Goal: Task Accomplishment & Management: Use online tool/utility

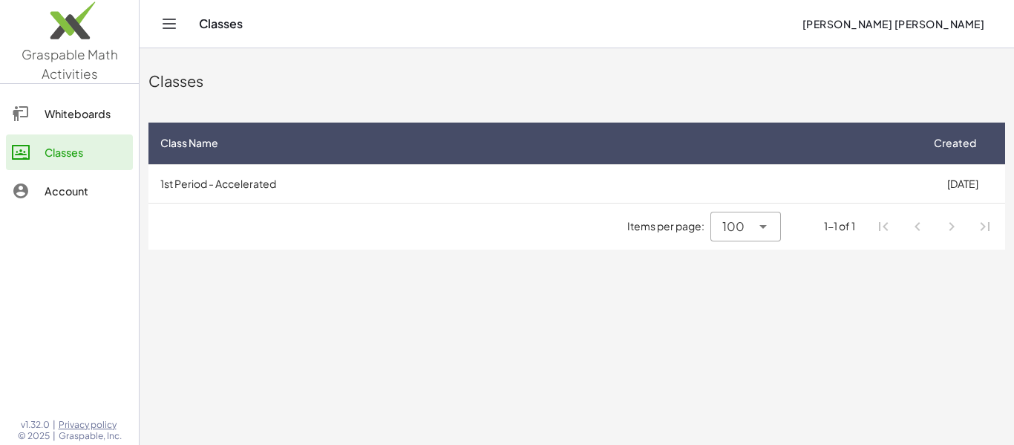
click at [45, 128] on link "Whiteboards" at bounding box center [69, 114] width 127 height 36
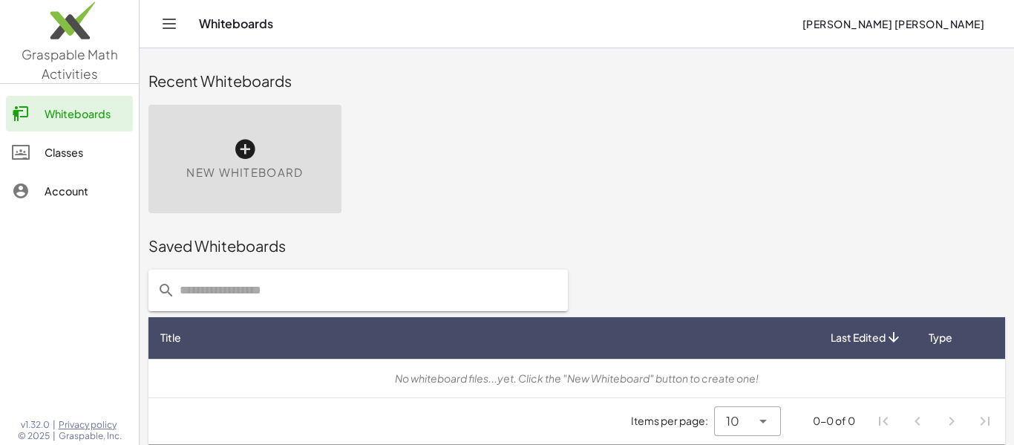
click at [54, 154] on div "Classes" at bounding box center [86, 152] width 82 height 18
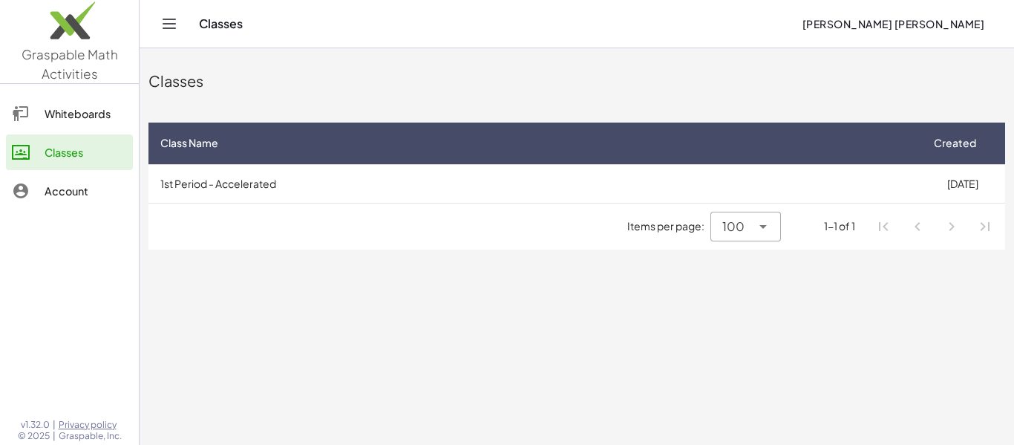
click at [561, 255] on div "Classes Class Name Created 1st Period - Accelerated [DATE] Items per page: 100 …" at bounding box center [577, 153] width 875 height 210
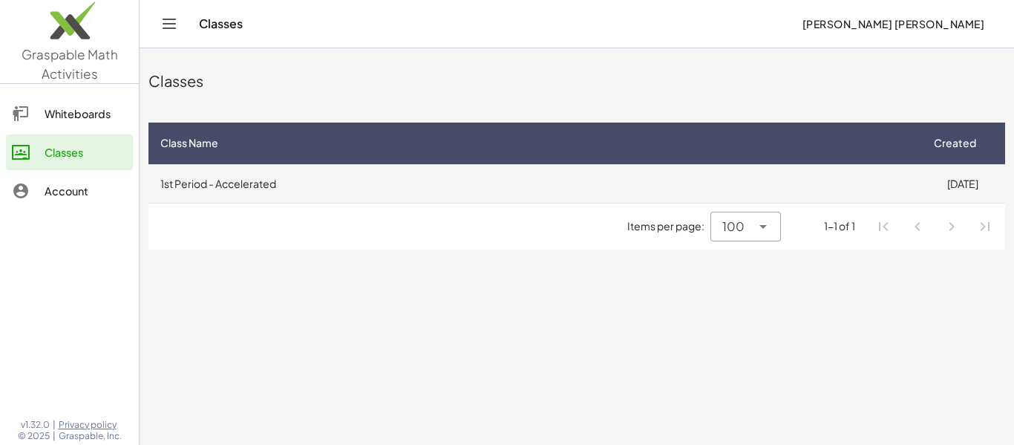
click at [637, 189] on td "1st Period - Accelerated" at bounding box center [534, 183] width 771 height 39
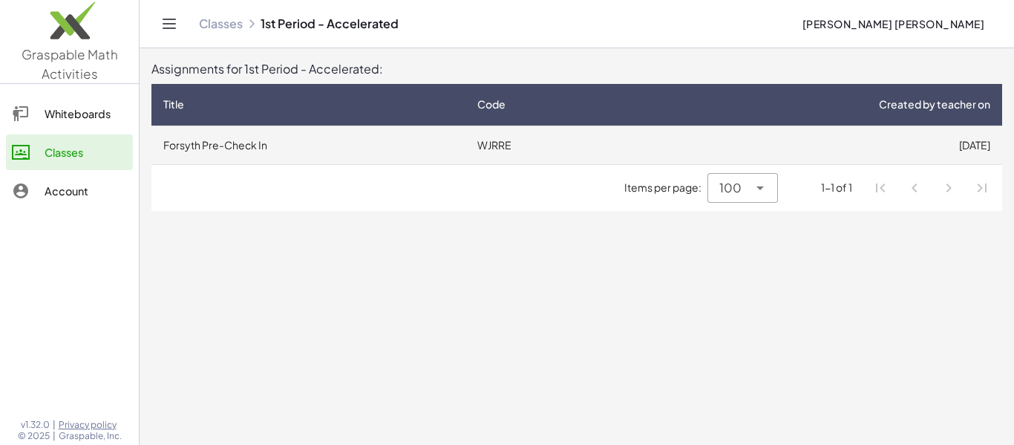
click at [569, 143] on td "WJRRE" at bounding box center [549, 144] width 166 height 39
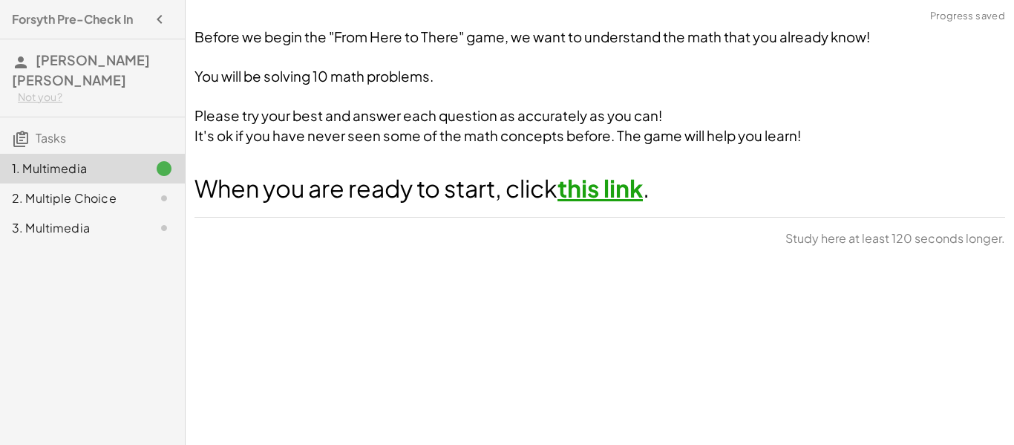
click at [585, 195] on link "this link" at bounding box center [600, 188] width 85 height 30
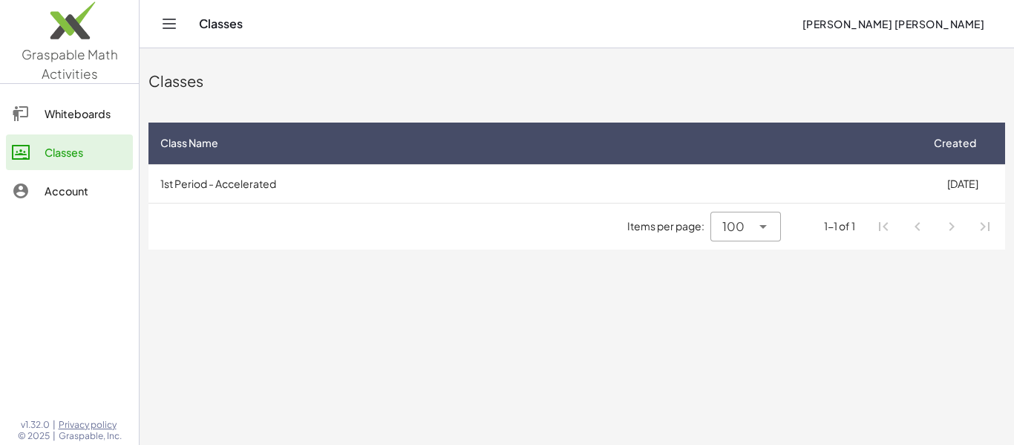
click at [878, 17] on span "[PERSON_NAME] [PERSON_NAME]" at bounding box center [893, 23] width 183 height 13
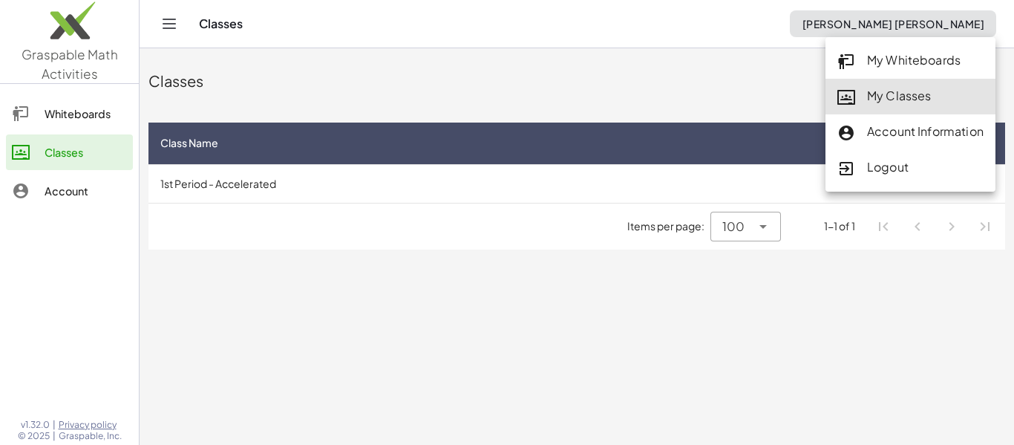
click at [861, 99] on div "My Classes" at bounding box center [911, 96] width 146 height 19
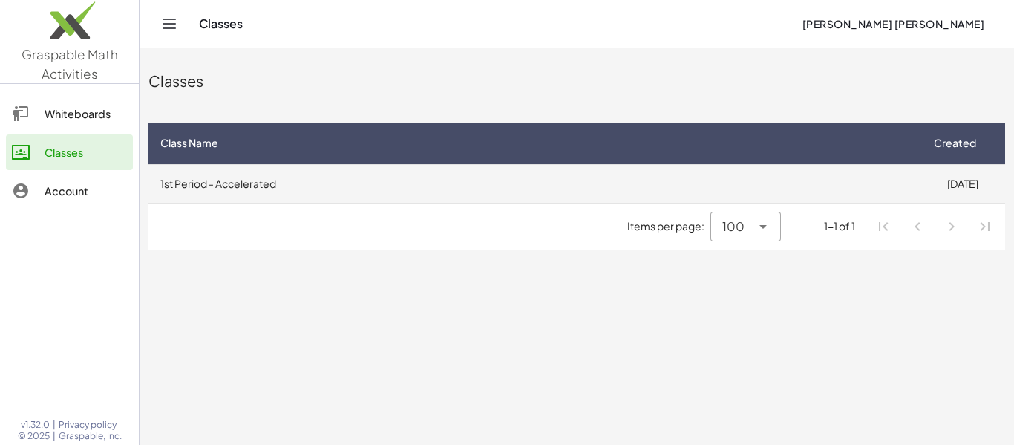
click at [431, 188] on td "1st Period - Accelerated" at bounding box center [534, 183] width 771 height 39
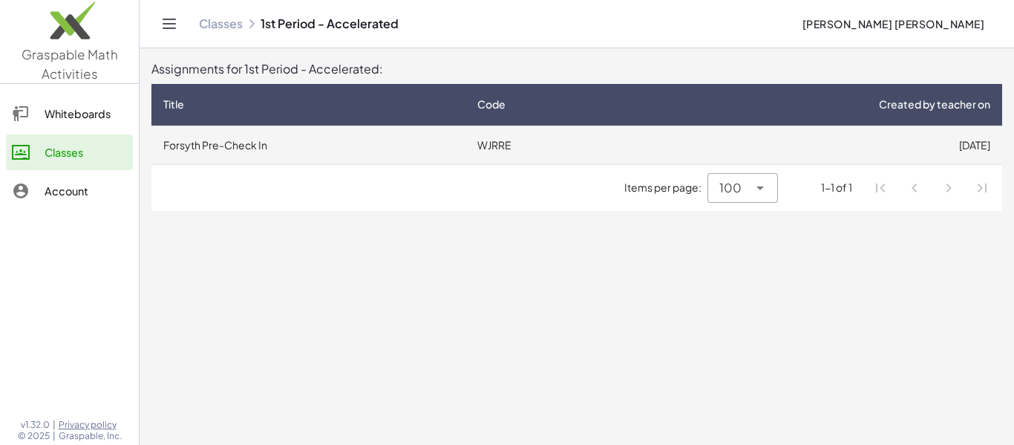
click at [446, 140] on td "Forsyth Pre-Check In" at bounding box center [308, 144] width 314 height 39
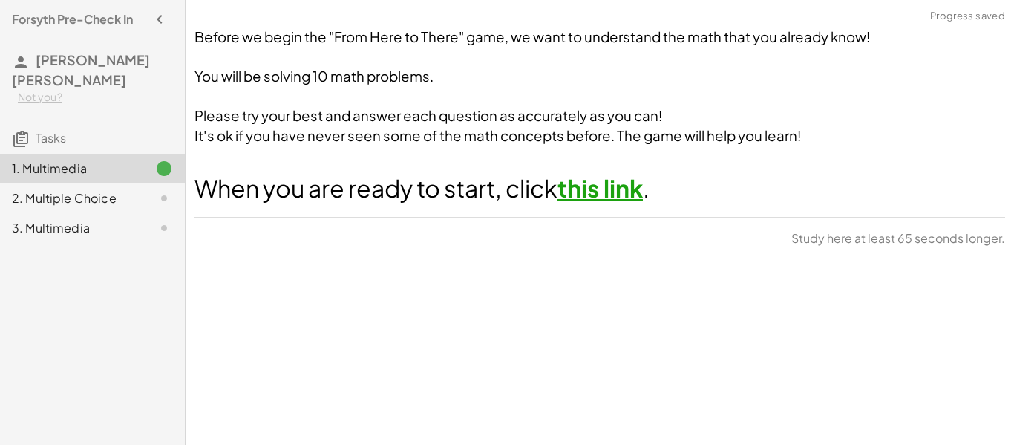
click at [595, 192] on link "this link" at bounding box center [600, 188] width 85 height 30
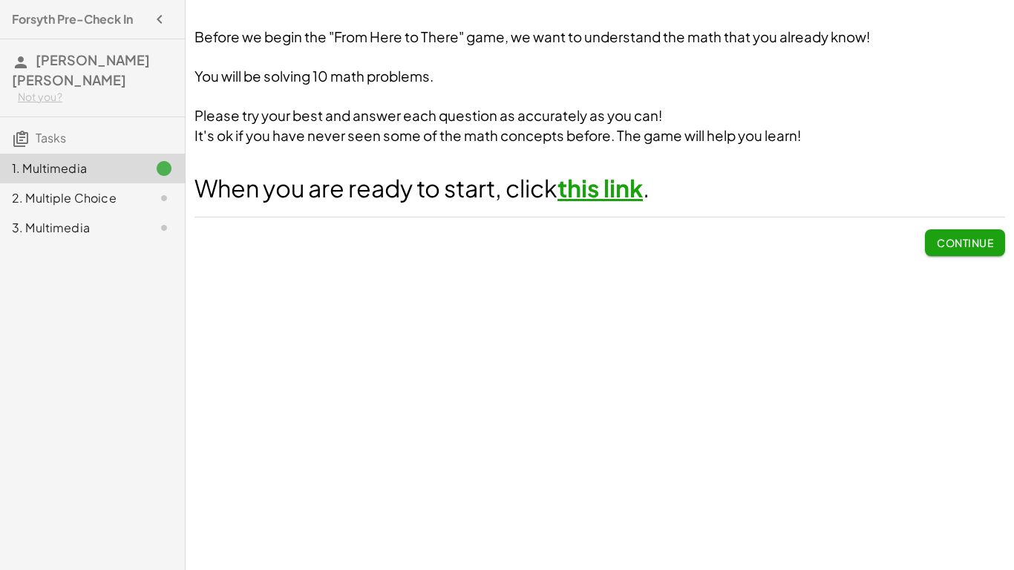
click at [105, 189] on div "2. Multiple Choice" at bounding box center [72, 198] width 120 height 18
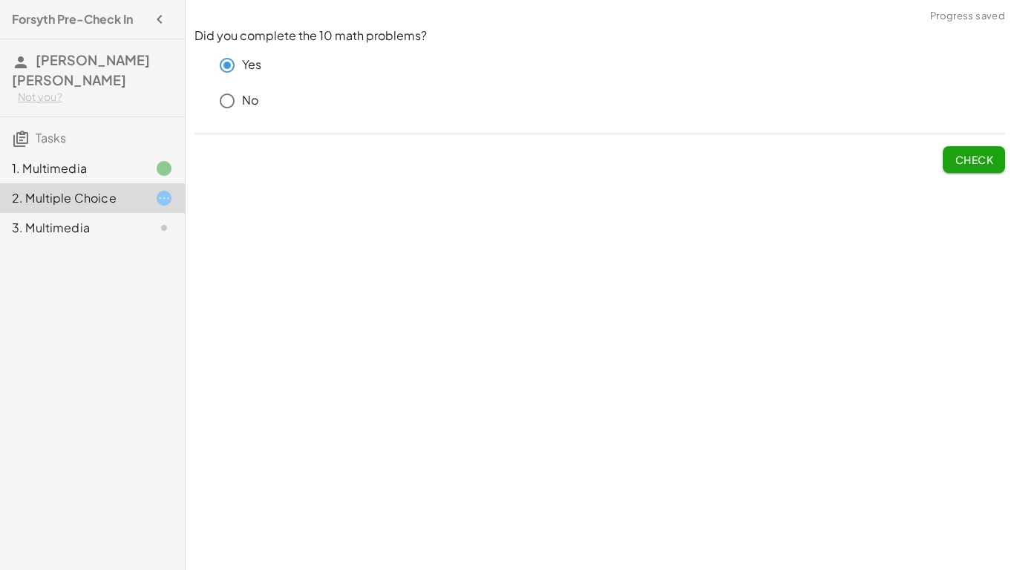
click at [958, 165] on span "Check" at bounding box center [974, 159] width 39 height 13
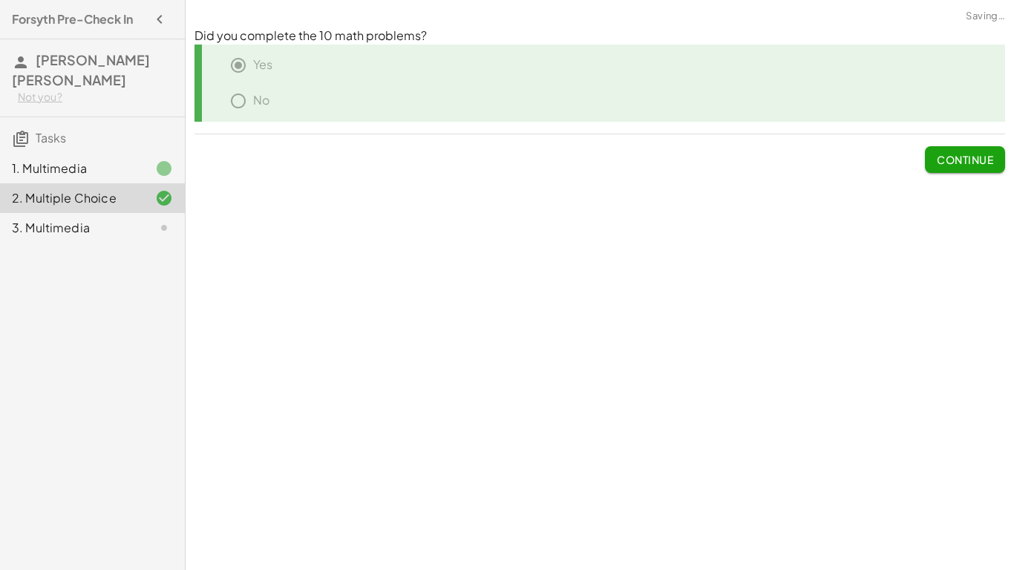
click at [62, 219] on div "3. Multimedia" at bounding box center [72, 228] width 120 height 18
